Goal: Information Seeking & Learning: Learn about a topic

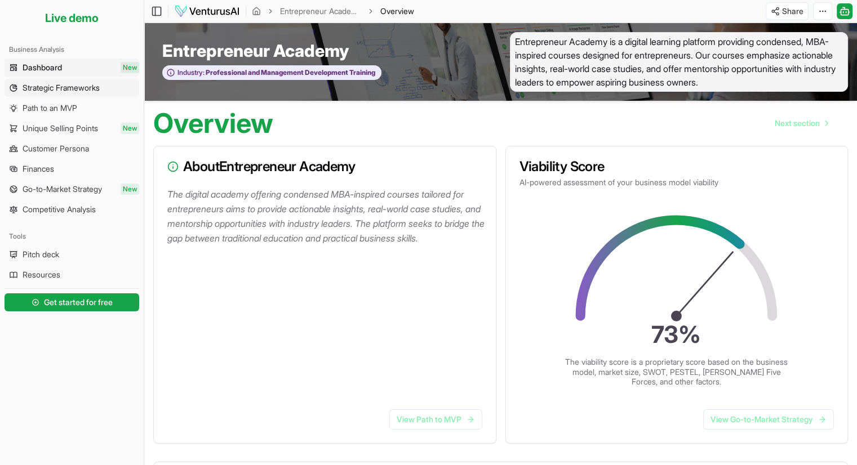
click at [63, 85] on span "Strategic Frameworks" at bounding box center [61, 87] width 77 height 11
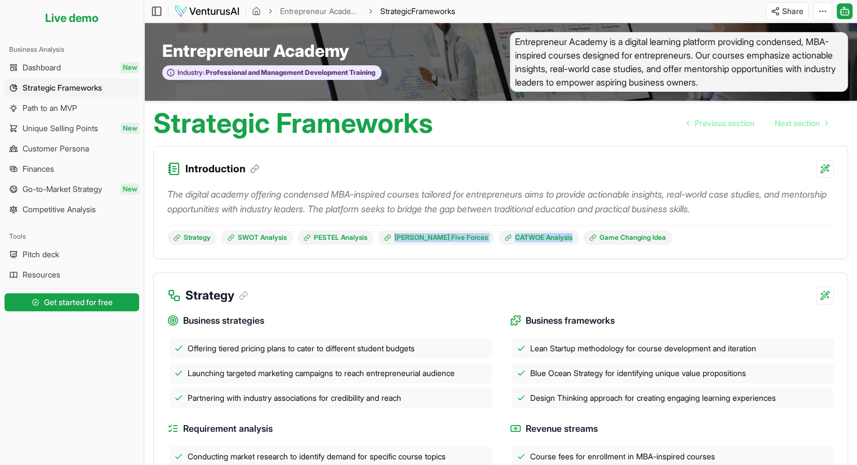
drag, startPoint x: 682, startPoint y: 239, endPoint x: 389, endPoint y: 247, distance: 292.5
click at [390, 247] on div "The digital academy offering condensed MBA-inspired courses tailored for entrep…" at bounding box center [500, 218] width 693 height 81
click at [196, 253] on div "The digital academy offering condensed MBA-inspired courses tailored for entrep…" at bounding box center [500, 218] width 693 height 81
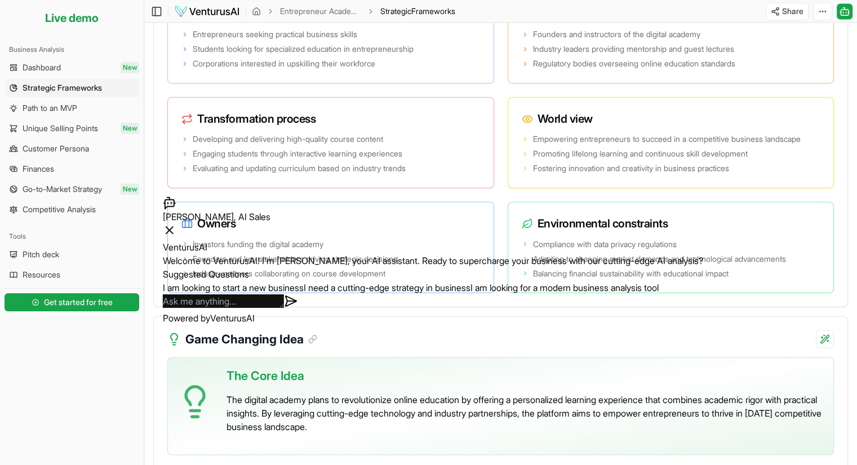
scroll to position [2035, 0]
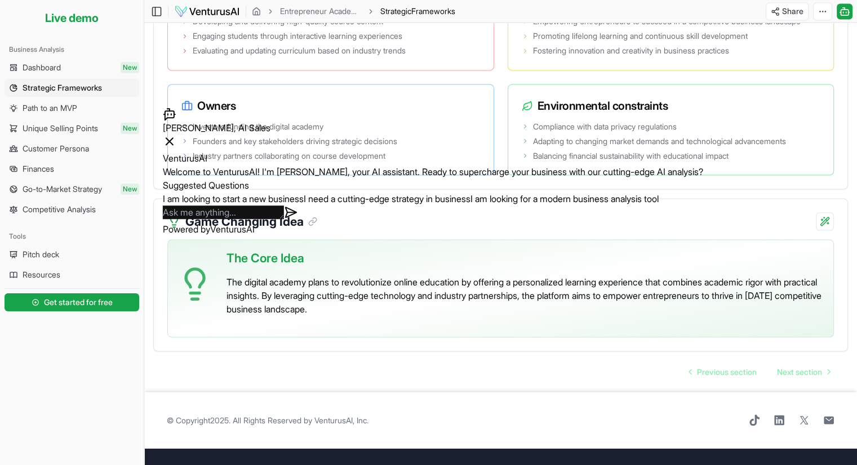
drag, startPoint x: 159, startPoint y: 121, endPoint x: 793, endPoint y: 324, distance: 665.6
copy main "Strategic Frameworks Previous section Next section Introduction The digital aca…"
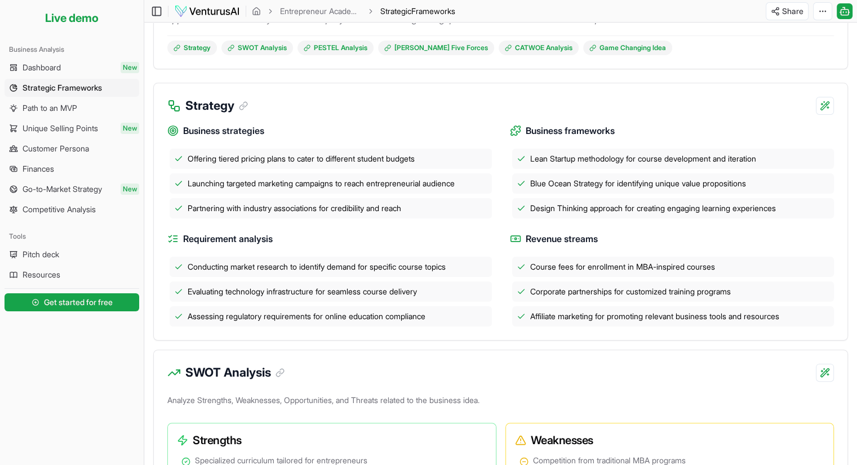
scroll to position [0, 0]
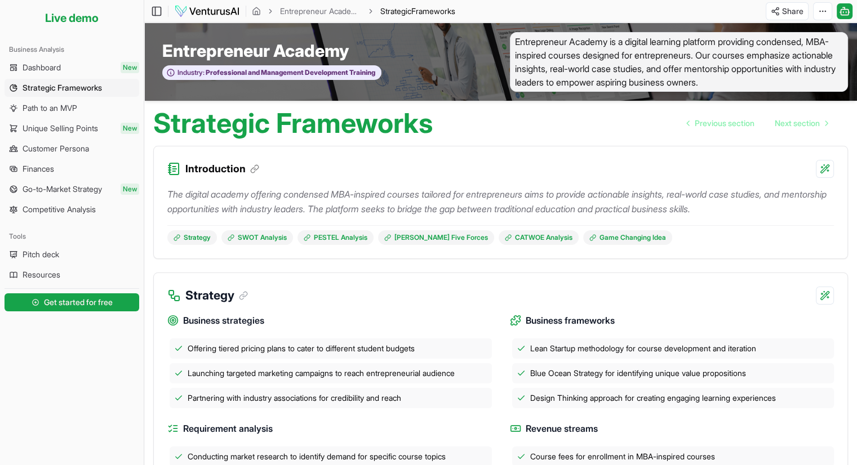
copy main "Strategic Frameworks Previous section Next section Introduction The digital aca…"
